Goal: Task Accomplishment & Management: Manage account settings

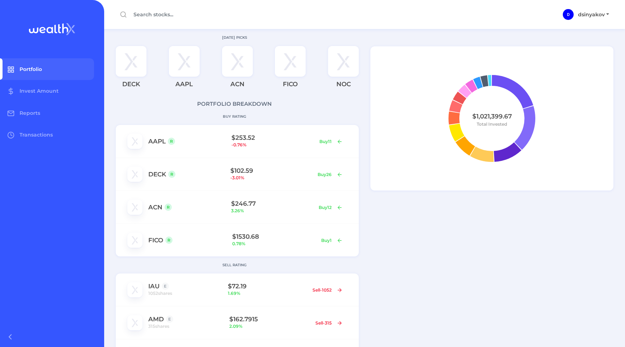
click at [47, 68] on link "Portfolio" at bounding box center [47, 69] width 94 height 22
click at [172, 17] on input "text" at bounding box center [216, 14] width 200 height 13
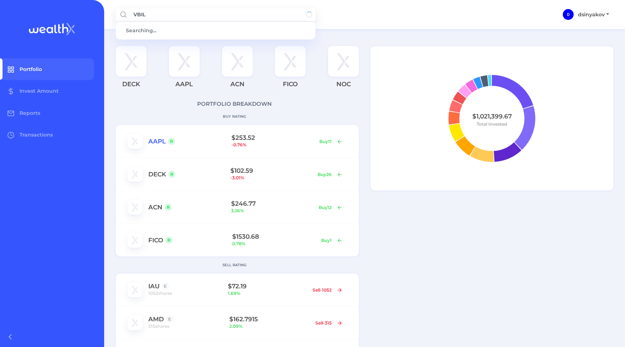
type input "VBIL"
click at [152, 139] on link "AAPL" at bounding box center [156, 141] width 17 height 7
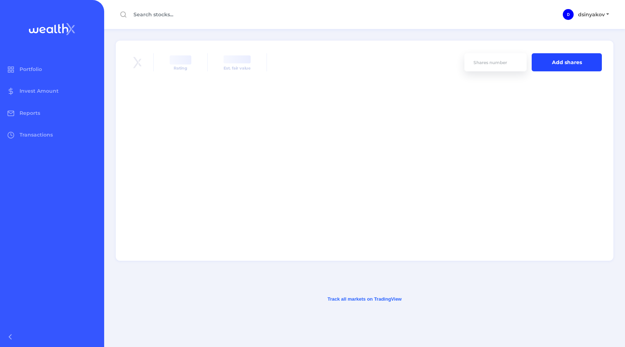
click at [478, 62] on input "number" at bounding box center [496, 62] width 62 height 18
type input "1"
click at [550, 65] on button "Add shares" at bounding box center [567, 62] width 70 height 18
